Goal: Navigation & Orientation: Find specific page/section

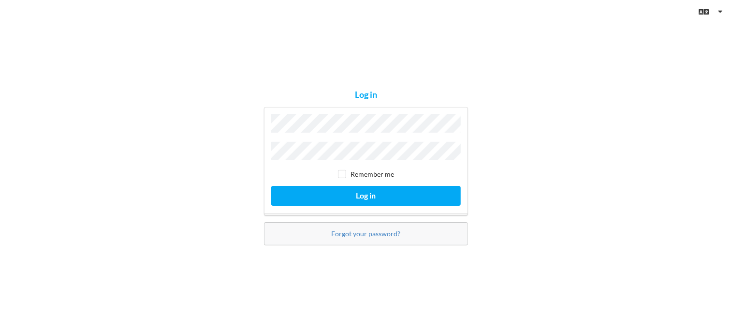
click at [522, 196] on div "Log in Remember me Log in Forgot your password?" at bounding box center [366, 168] width 732 height 336
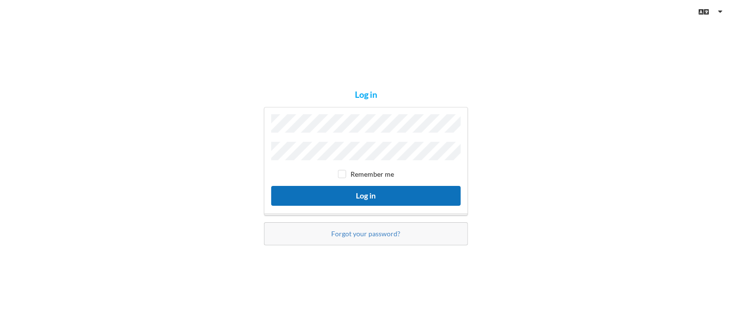
click at [438, 187] on button "Log in" at bounding box center [366, 196] width 190 height 20
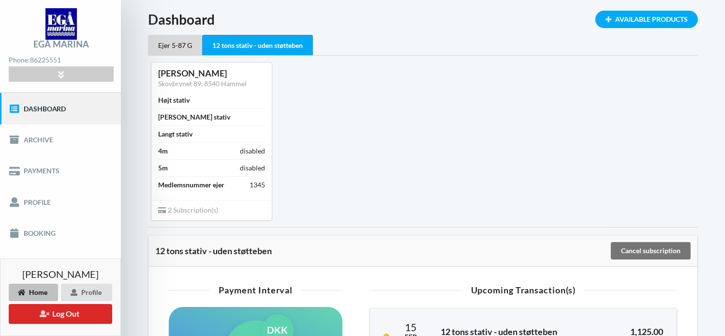
scroll to position [33, 0]
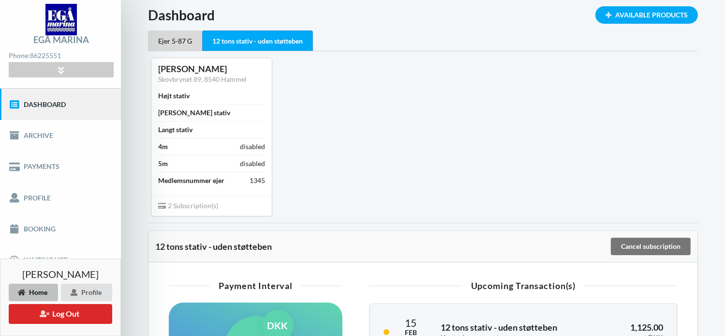
click at [289, 37] on div "12 tons stativ - uden støtteben" at bounding box center [257, 40] width 111 height 21
click at [172, 43] on div "Ejer 5-87 G" at bounding box center [175, 40] width 54 height 20
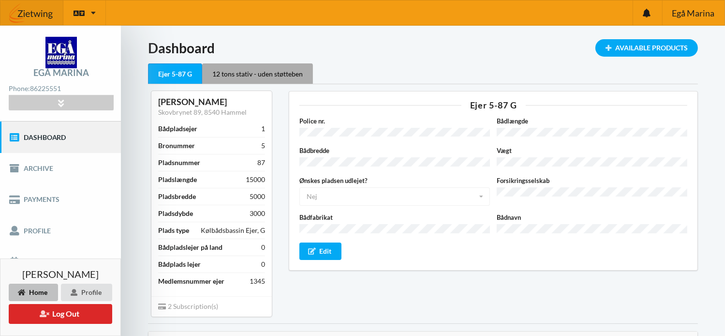
click at [260, 72] on div "12 tons stativ - uden støtteben" at bounding box center [257, 73] width 111 height 20
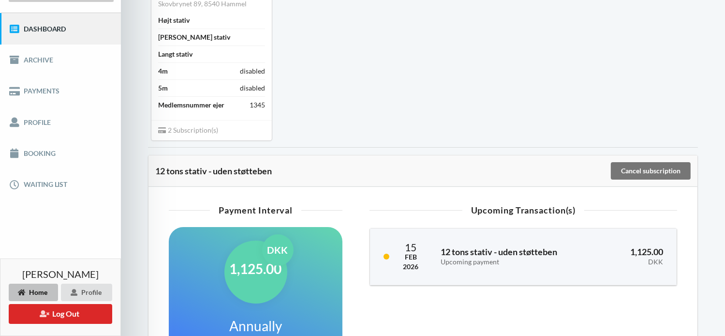
scroll to position [101, 0]
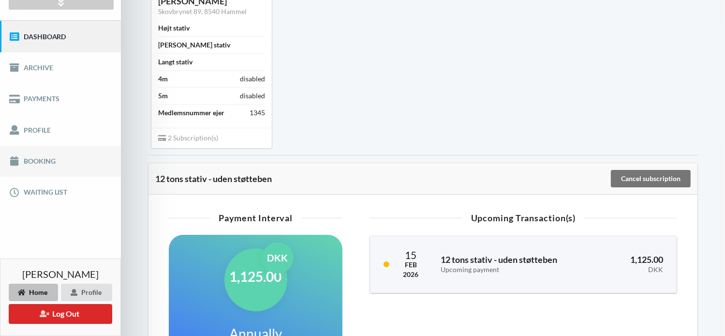
click at [58, 161] on link "Booking" at bounding box center [60, 161] width 121 height 31
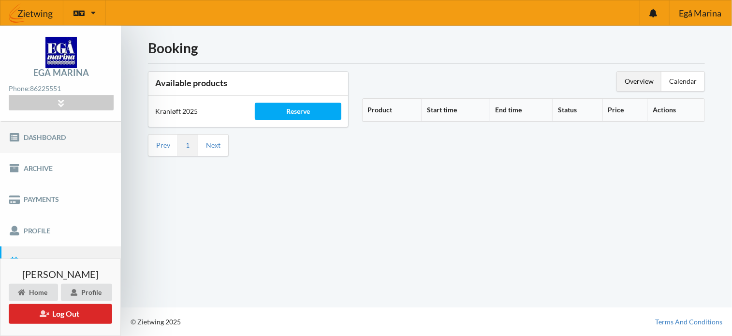
click at [46, 139] on link "Dashboard" at bounding box center [60, 136] width 121 height 31
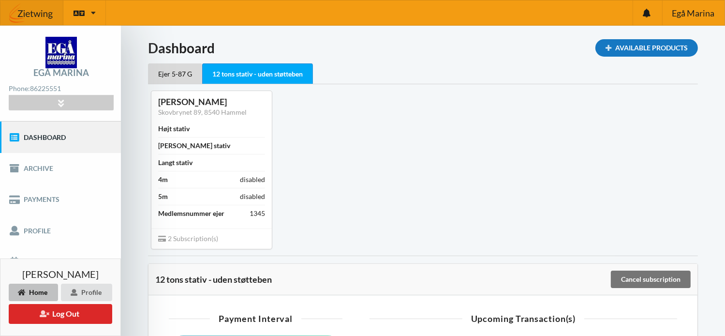
click at [616, 39] on div "Available Products" at bounding box center [646, 47] width 102 height 17
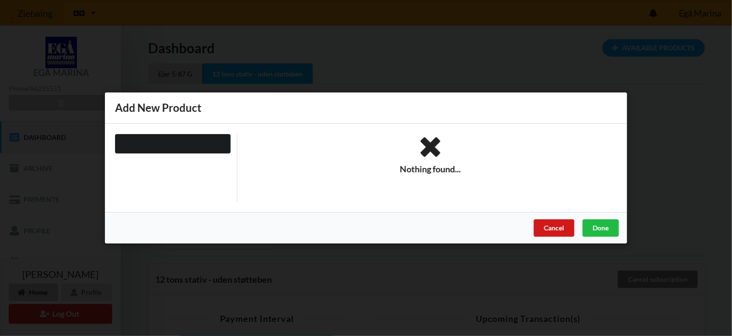
click at [556, 231] on div "Cancel" at bounding box center [554, 227] width 41 height 17
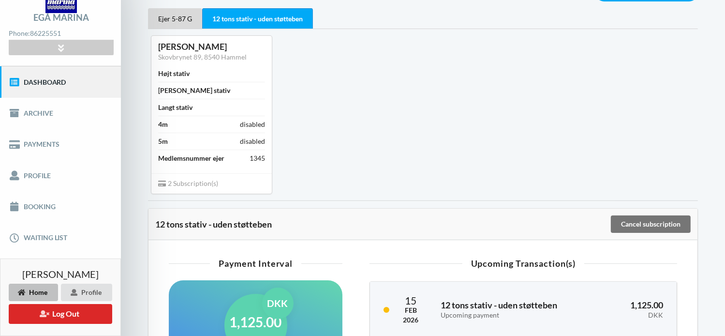
scroll to position [59, 0]
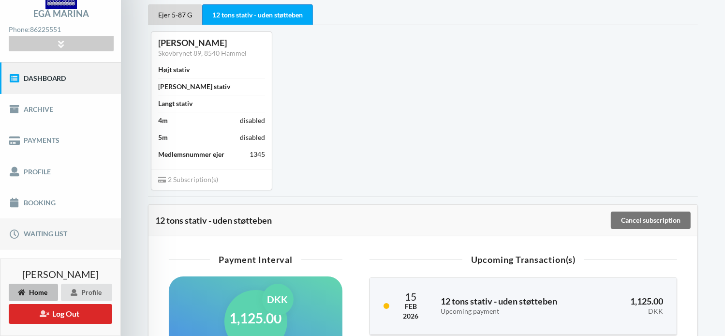
click at [62, 236] on link "Waiting list" at bounding box center [60, 233] width 121 height 31
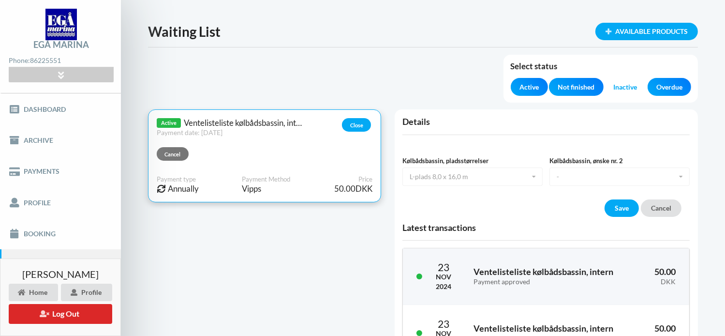
scroll to position [27, 0]
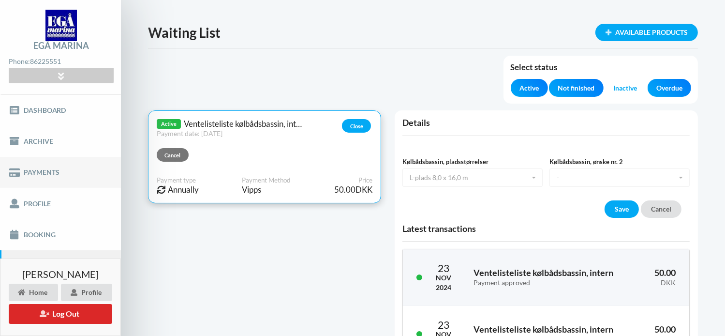
click at [61, 181] on link "Payments" at bounding box center [60, 172] width 121 height 31
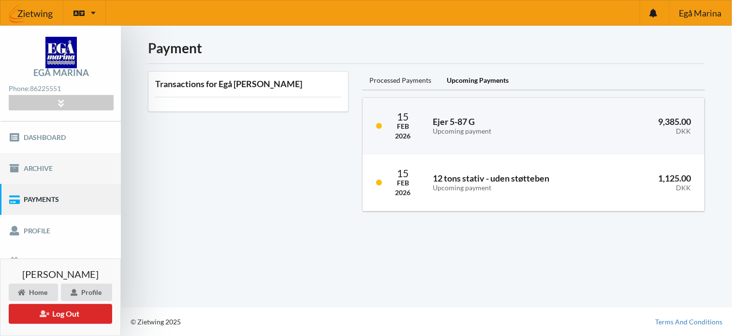
click at [47, 167] on link "Archive" at bounding box center [60, 168] width 121 height 31
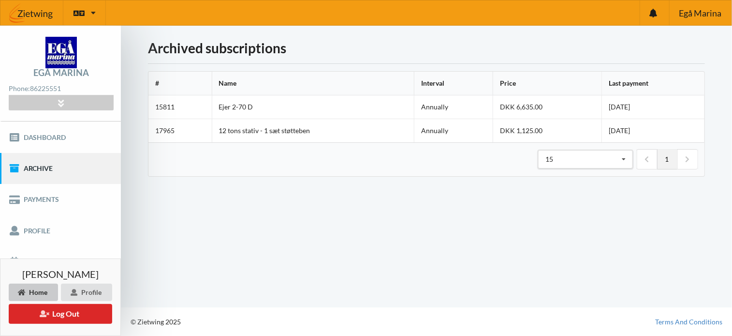
click at [28, 291] on div "Home" at bounding box center [33, 291] width 49 height 17
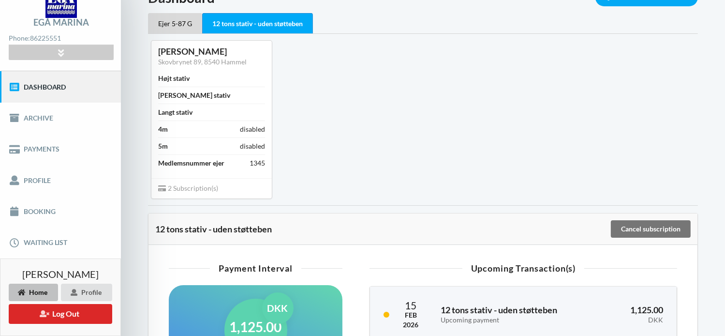
scroll to position [50, 0]
click at [209, 189] on span "2 Subscription(s)" at bounding box center [188, 188] width 60 height 8
click at [162, 188] on icon at bounding box center [162, 186] width 8 height 7
click at [158, 25] on div "Ejer 5-87 G" at bounding box center [175, 23] width 54 height 20
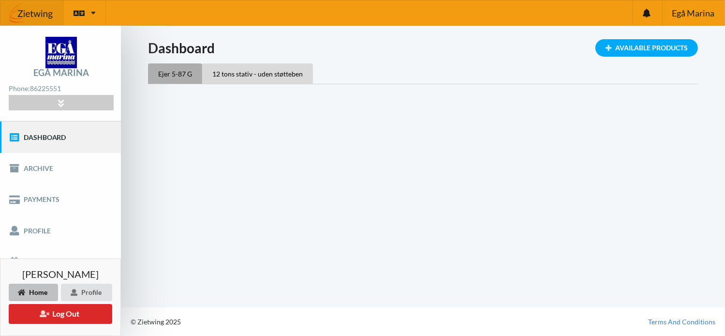
scroll to position [0, 0]
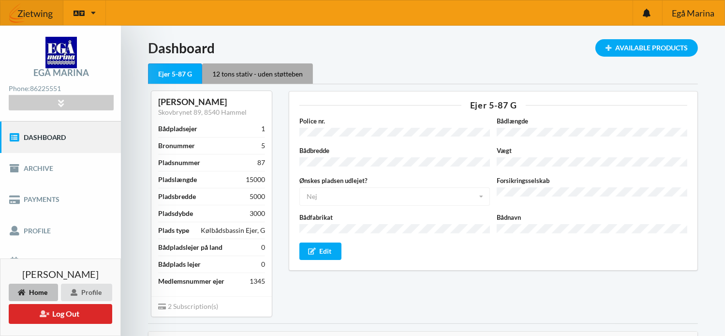
click at [260, 74] on div "12 tons stativ - uden støtteben" at bounding box center [257, 73] width 111 height 20
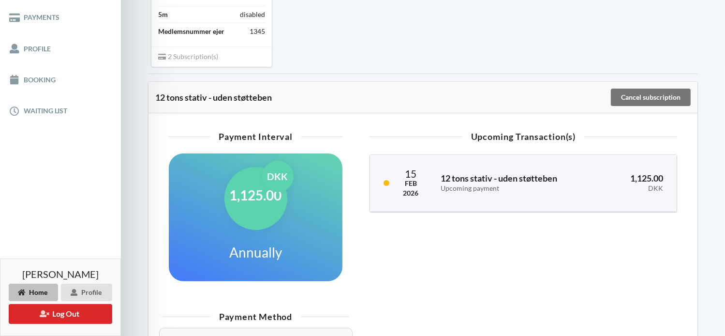
scroll to position [183, 0]
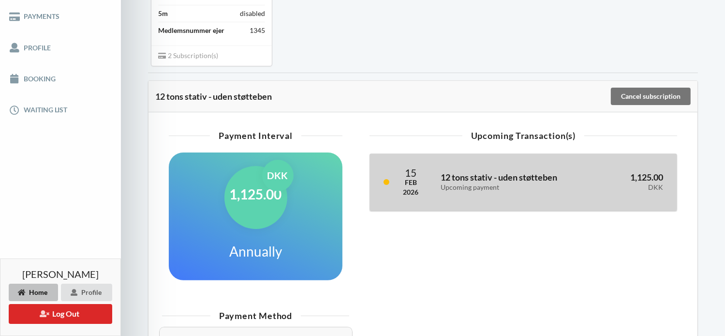
click at [473, 180] on h3 "12 tons stativ - uden støtteben Upcoming payment" at bounding box center [513, 181] width 146 height 19
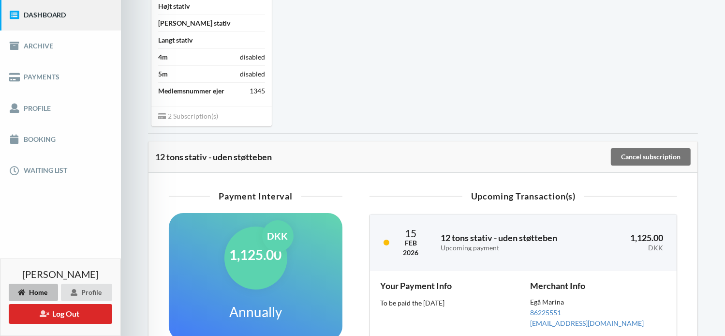
scroll to position [0, 0]
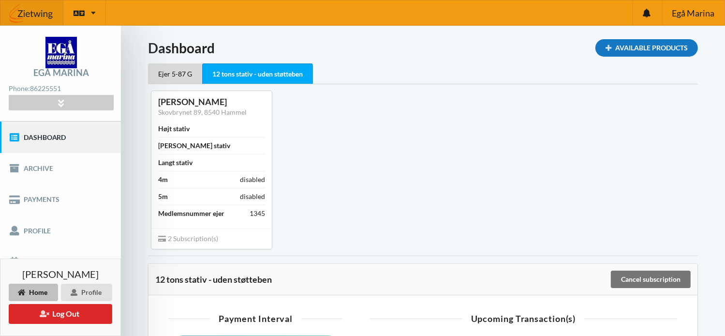
click at [644, 42] on div "Available Products" at bounding box center [646, 47] width 102 height 17
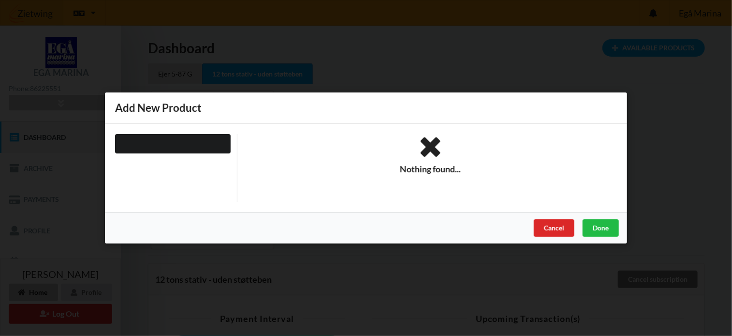
click at [538, 138] on icon at bounding box center [430, 147] width 373 height 26
click at [196, 148] on div at bounding box center [173, 143] width 116 height 19
click at [549, 223] on div "Cancel" at bounding box center [554, 227] width 41 height 17
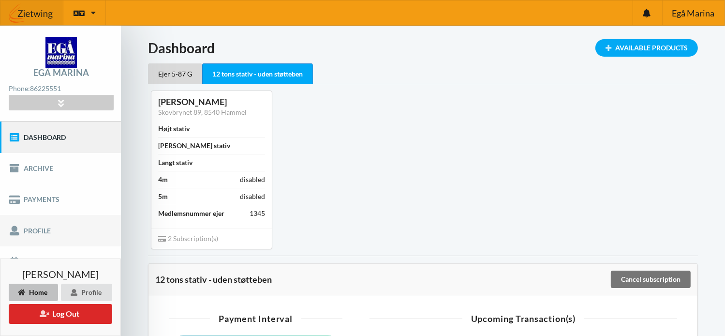
click at [39, 234] on link "Profile" at bounding box center [60, 230] width 121 height 31
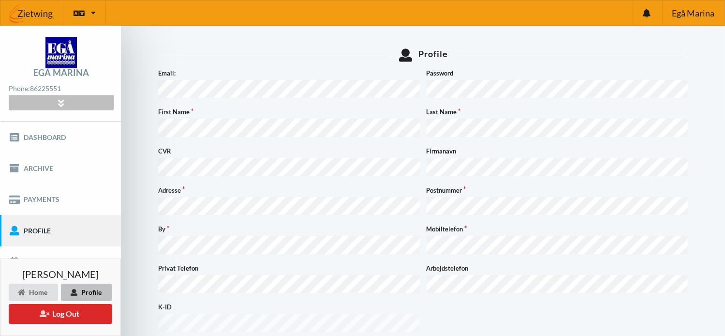
click at [87, 102] on div at bounding box center [61, 102] width 104 height 15
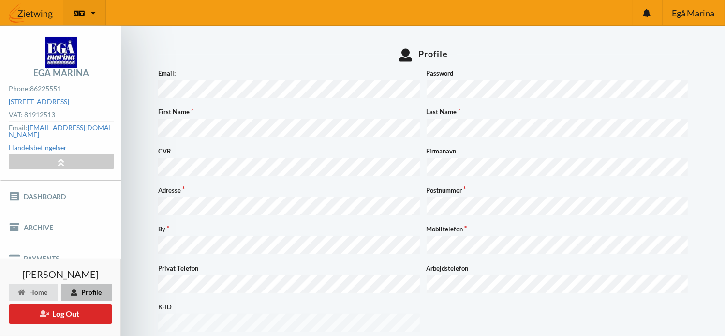
click at [96, 13] on div "English Danish" at bounding box center [84, 12] width 43 height 25
click at [690, 20] on div "Egå Marina" at bounding box center [693, 12] width 62 height 25
